Goal: Task Accomplishment & Management: Manage account settings

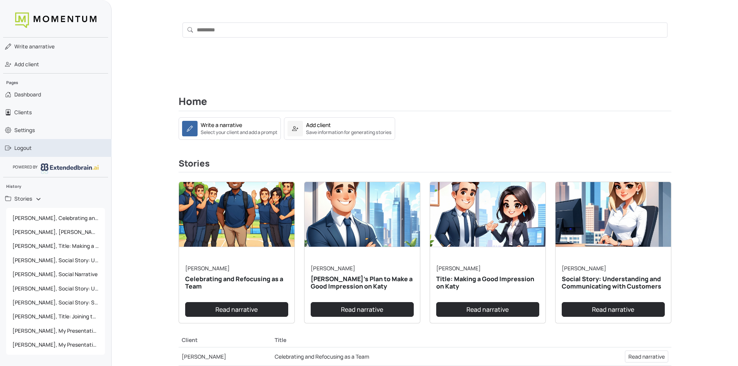
click at [26, 149] on span "Logout" at bounding box center [22, 148] width 17 height 8
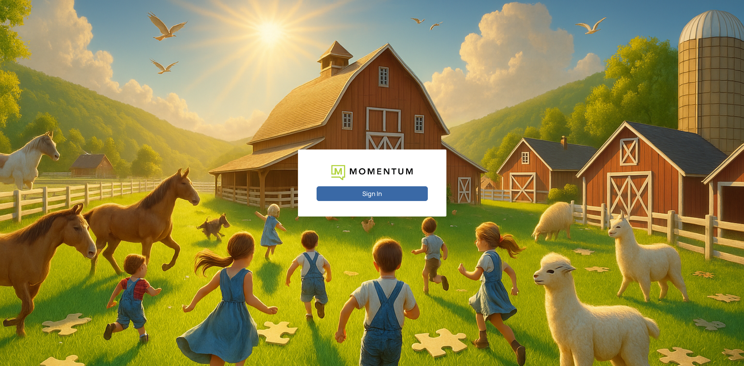
click at [377, 192] on button "Sign In" at bounding box center [372, 193] width 111 height 15
